Goal: Information Seeking & Learning: Understand process/instructions

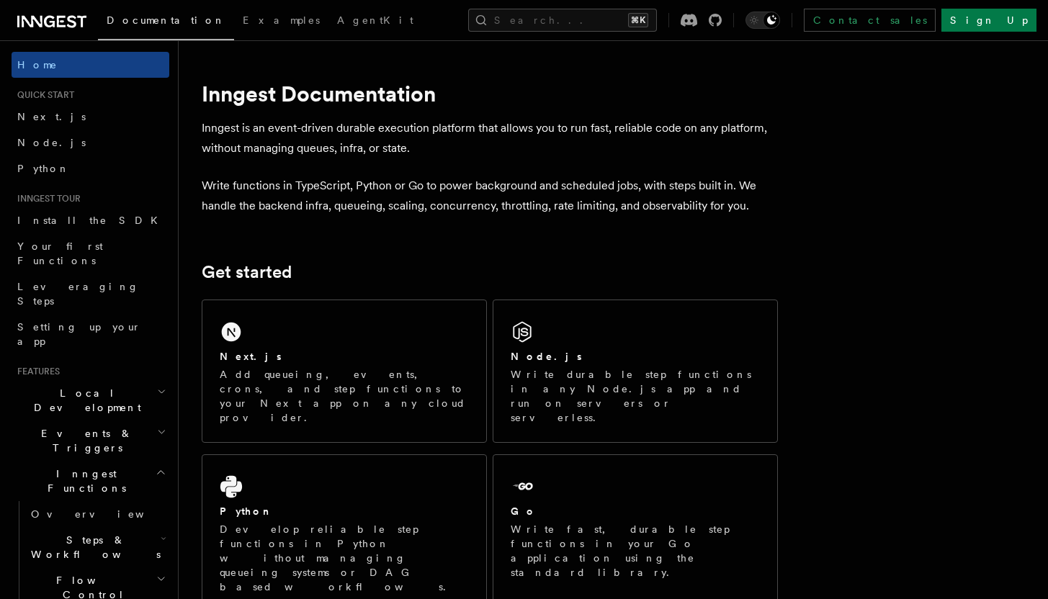
click at [156, 467] on icon "button" at bounding box center [161, 473] width 11 height 12
click at [155, 585] on icon "button" at bounding box center [161, 591] width 12 height 12
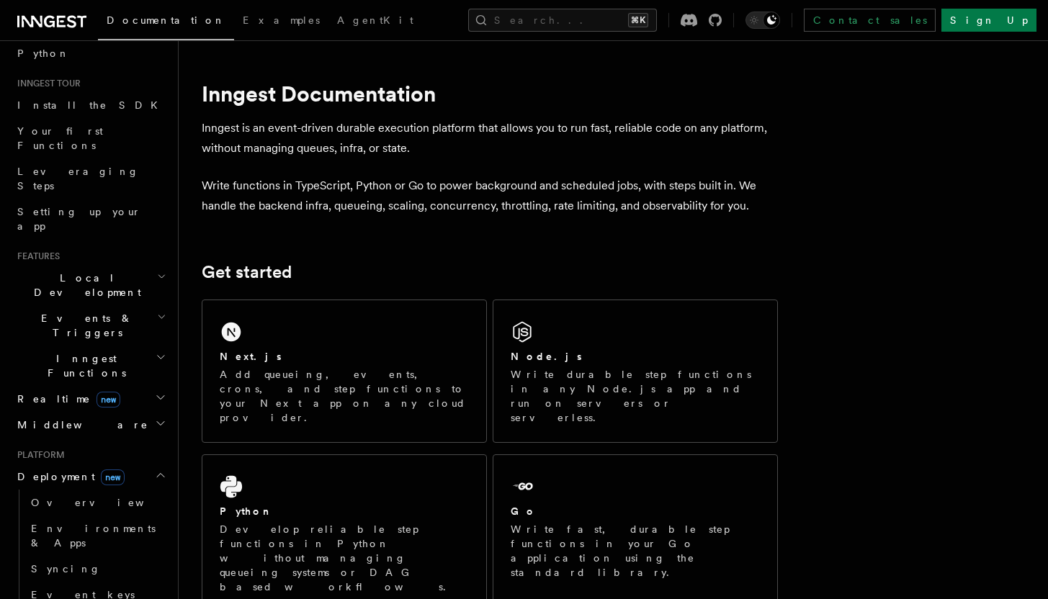
scroll to position [117, 0]
click at [101, 468] on span "new" at bounding box center [113, 476] width 24 height 16
click at [128, 463] on h2 "Deployment new" at bounding box center [91, 476] width 158 height 26
click at [96, 488] on link "Overview" at bounding box center [97, 501] width 144 height 26
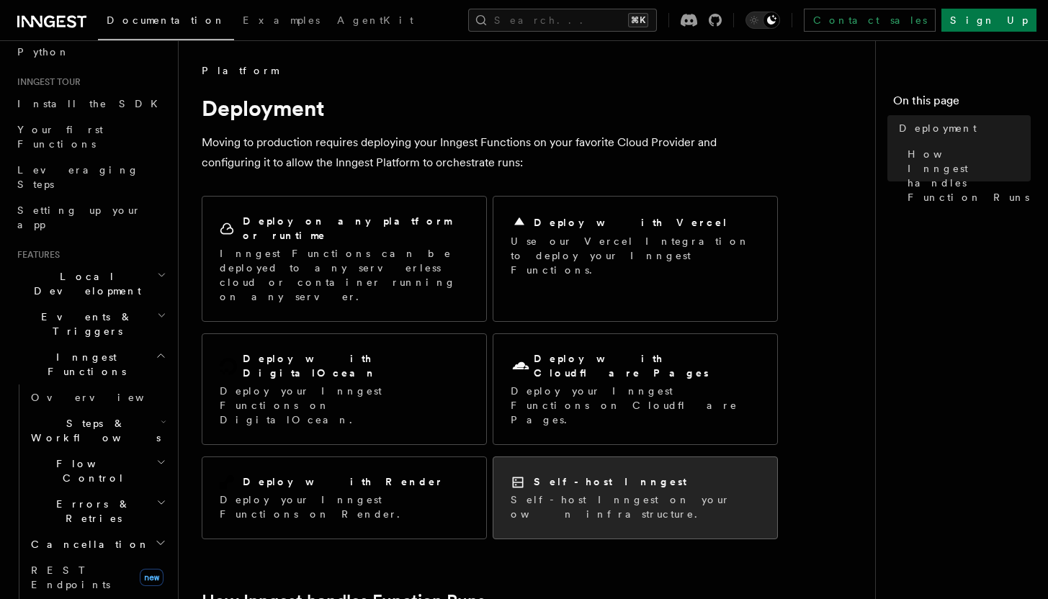
click at [605, 475] on h2 "Self-host Inngest" at bounding box center [610, 482] width 153 height 14
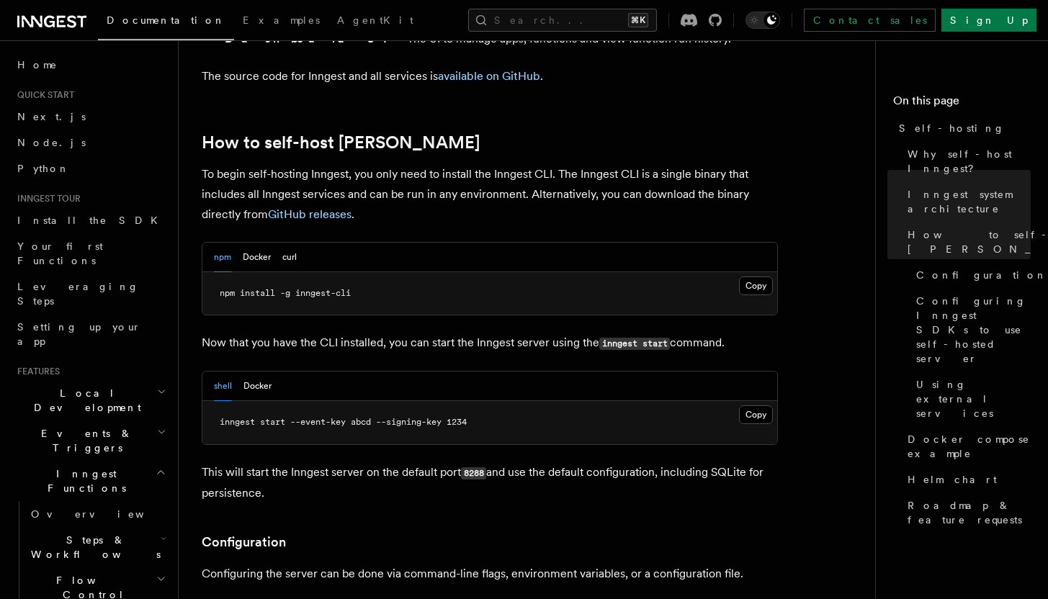
scroll to position [1434, 0]
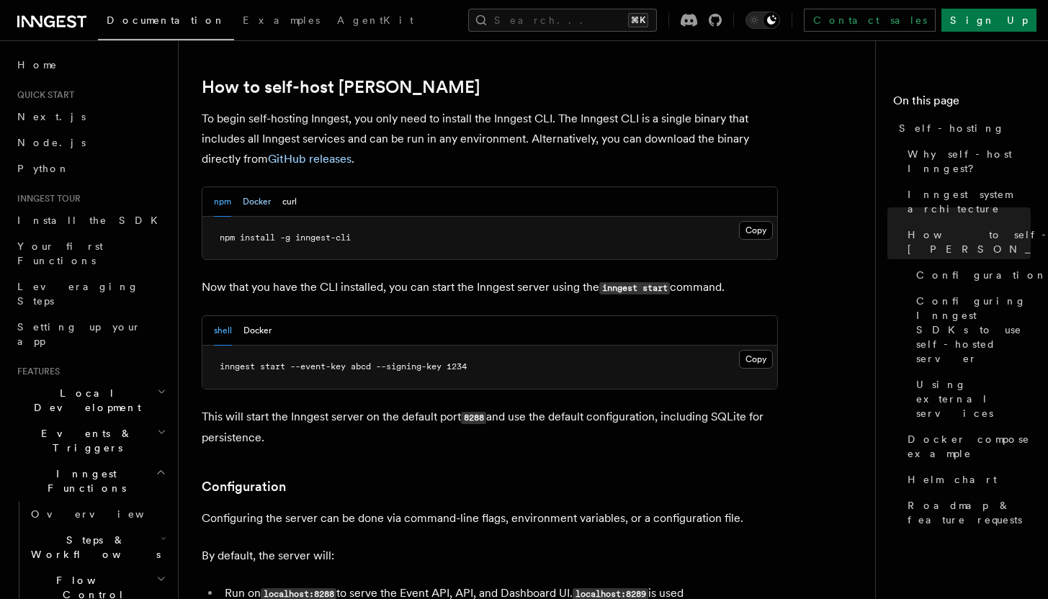
click at [252, 187] on button "Docker" at bounding box center [257, 202] width 28 height 30
drag, startPoint x: 525, startPoint y: 349, endPoint x: 578, endPoint y: 347, distance: 53.4
click at [578, 347] on pre "docker run -p 8288:8288 -p 8289:8289 -e INNGEST_EVENT_KEY=abcd -e INNGEST_SIGNI…" at bounding box center [489, 367] width 575 height 43
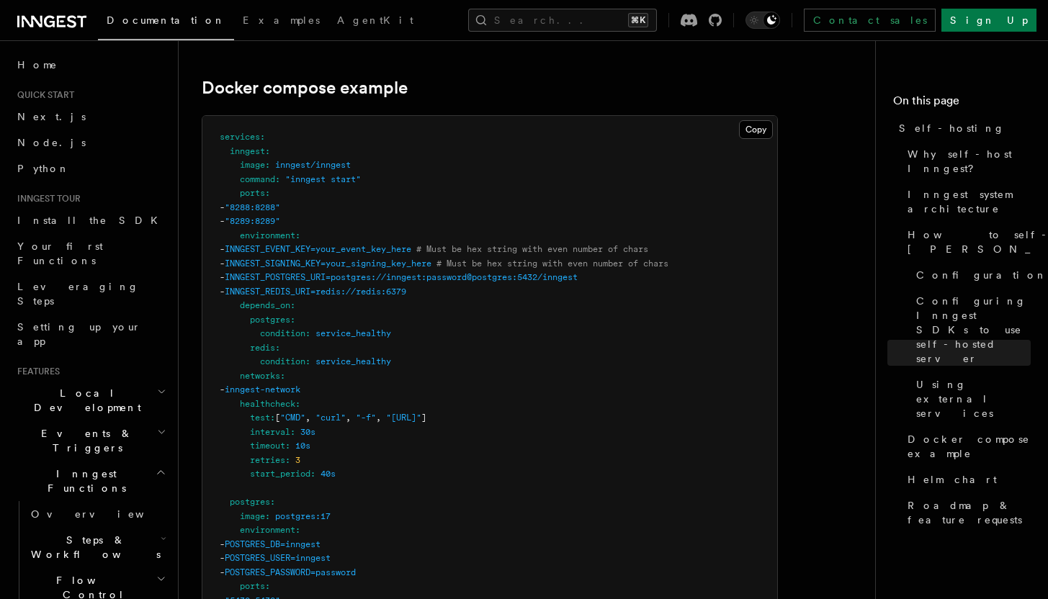
scroll to position [3854, 0]
click at [761, 121] on button "Copy Copied" at bounding box center [756, 130] width 34 height 19
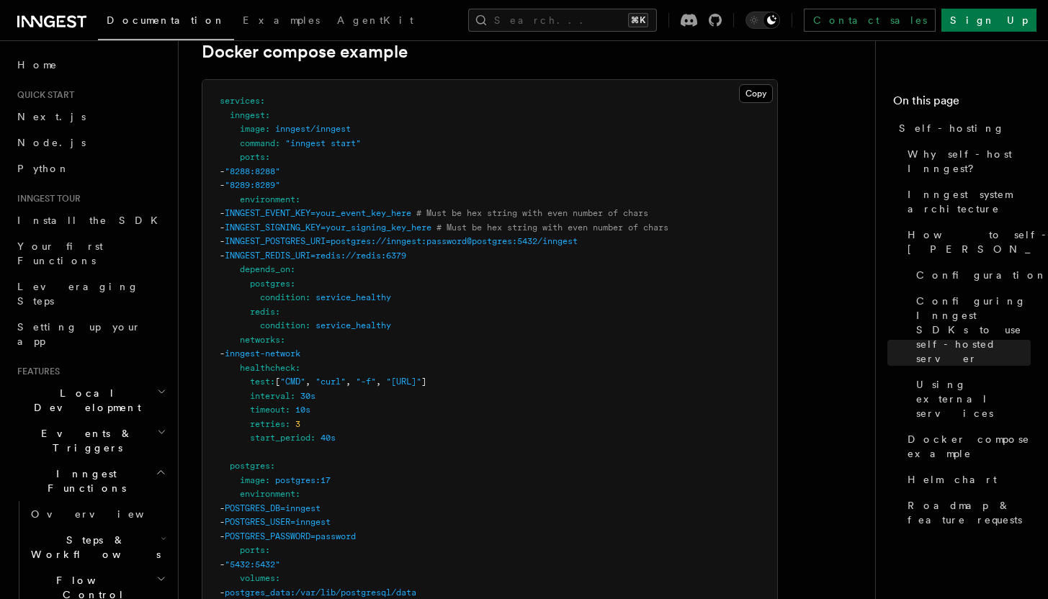
scroll to position [3924, 0]
